Goal: Information Seeking & Learning: Understand process/instructions

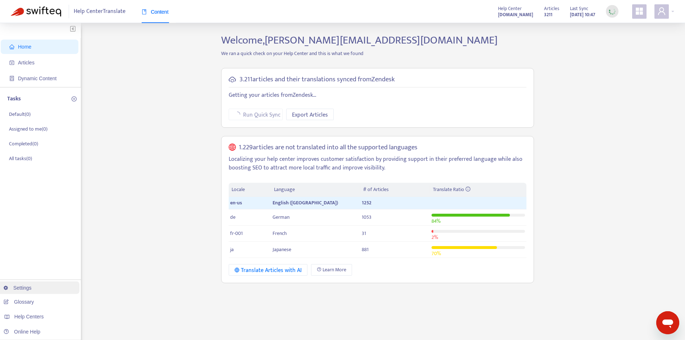
click at [27, 287] on link "Settings" at bounding box center [18, 288] width 28 height 6
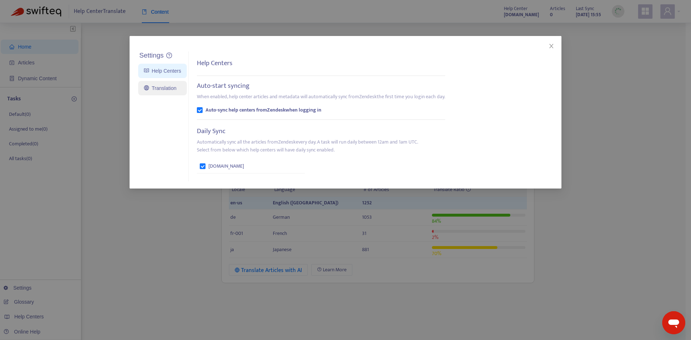
click at [163, 90] on link "Translation" at bounding box center [160, 88] width 32 height 6
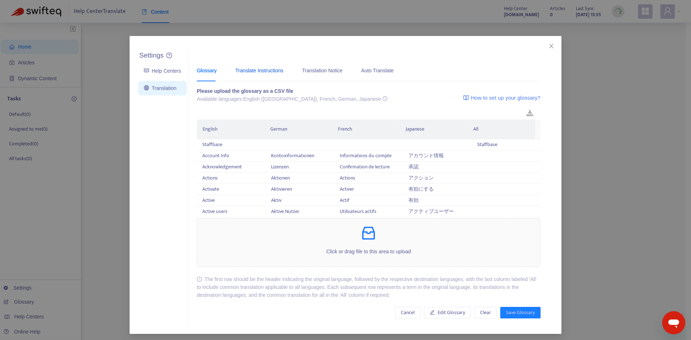
click at [243, 71] on div "Translate Instructions" at bounding box center [259, 71] width 48 height 8
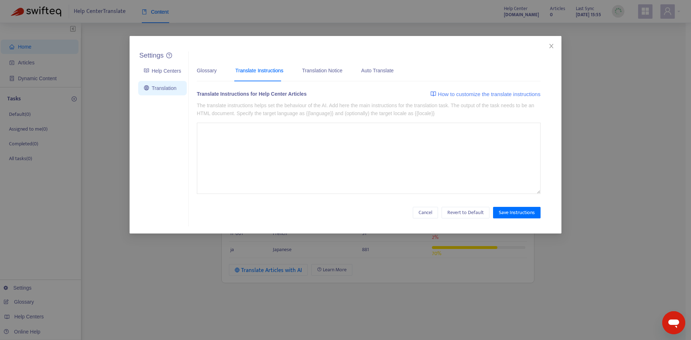
type textarea "**********"
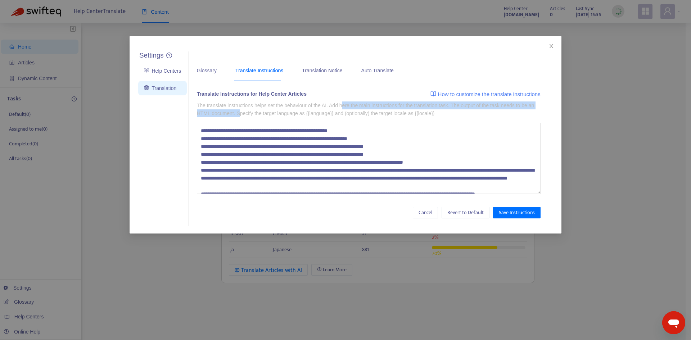
drag, startPoint x: 239, startPoint y: 111, endPoint x: 342, endPoint y: 108, distance: 103.3
click at [342, 108] on p "The translate instructions helps set the behaviour of the AI. Add here the main…" at bounding box center [368, 109] width 343 height 16
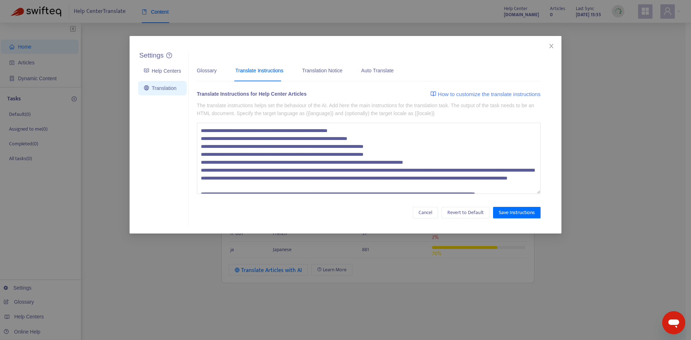
click at [463, 93] on span "How to customize the translate instructions" at bounding box center [489, 94] width 103 height 9
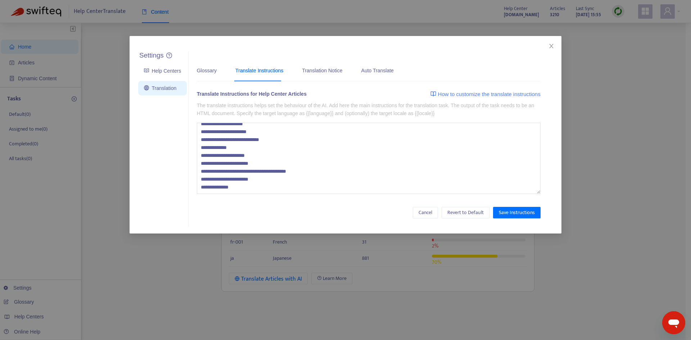
scroll to position [1424, 0]
